Goal: Task Accomplishment & Management: Manage account settings

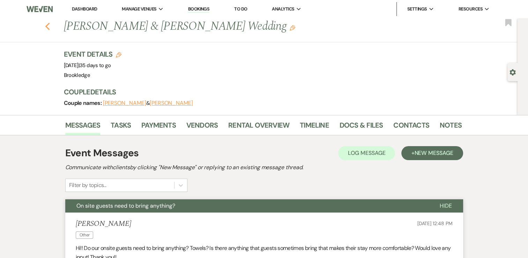
click at [50, 23] on icon "Previous" at bounding box center [47, 26] width 5 height 8
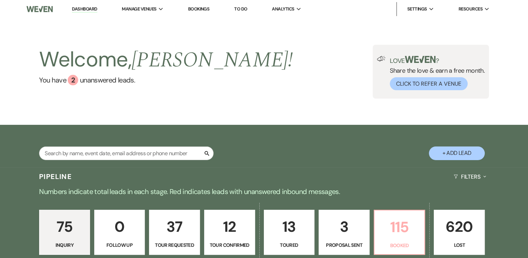
click at [403, 161] on div "Search + Add Lead" at bounding box center [264, 146] width 503 height 37
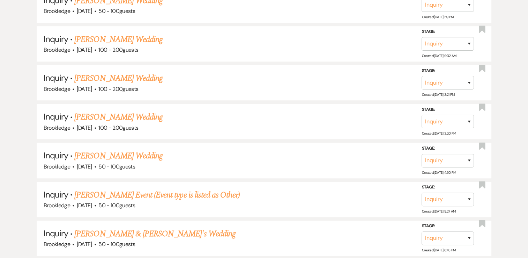
scroll to position [100, 0]
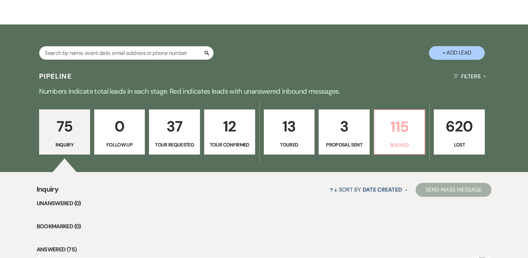
click at [403, 133] on p "115" at bounding box center [400, 126] width 42 height 23
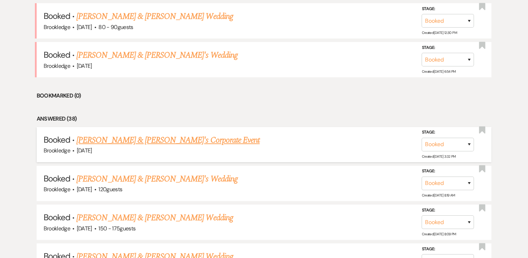
scroll to position [310, 0]
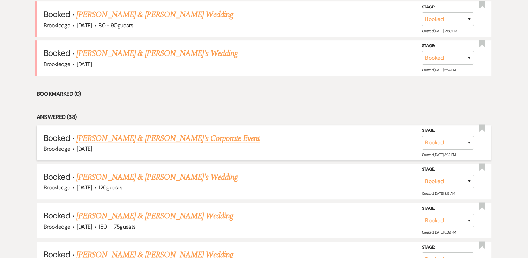
click at [112, 139] on link "[PERSON_NAME] & [PERSON_NAME]'s Corporate Event" at bounding box center [167, 138] width 183 height 13
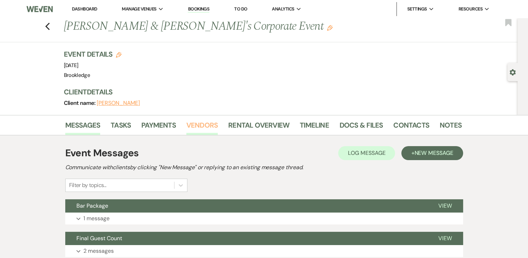
click at [213, 126] on link "Vendors" at bounding box center [201, 126] width 31 height 15
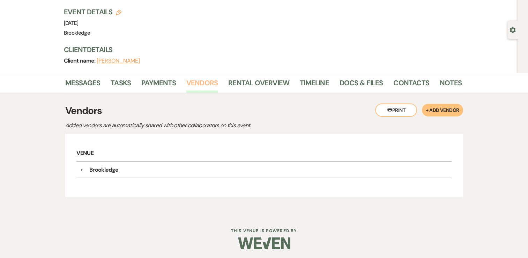
scroll to position [43, 0]
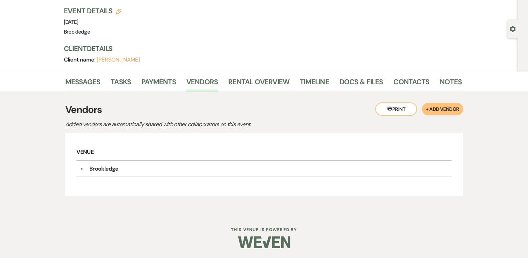
click at [106, 168] on div "Brookledge" at bounding box center [103, 168] width 29 height 8
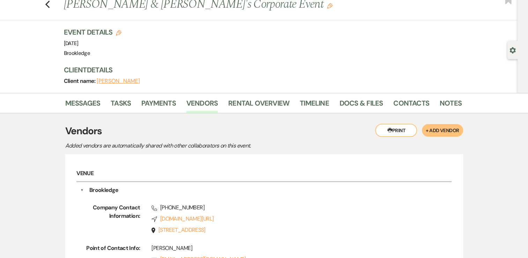
scroll to position [0, 0]
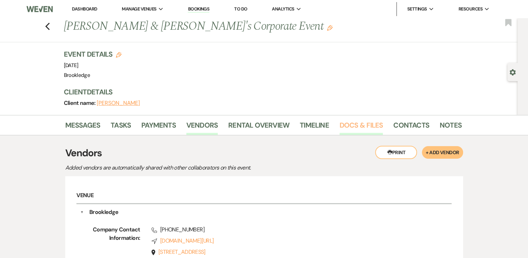
click at [352, 122] on link "Docs & Files" at bounding box center [361, 126] width 43 height 15
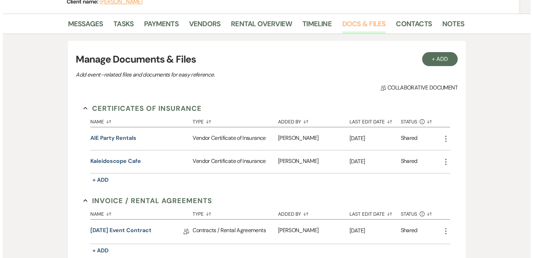
scroll to position [105, 0]
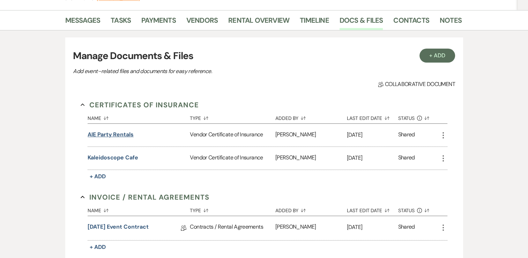
click at [125, 135] on button "AIE Party Rentals" at bounding box center [111, 134] width 46 height 8
